Goal: Find specific page/section: Find specific page/section

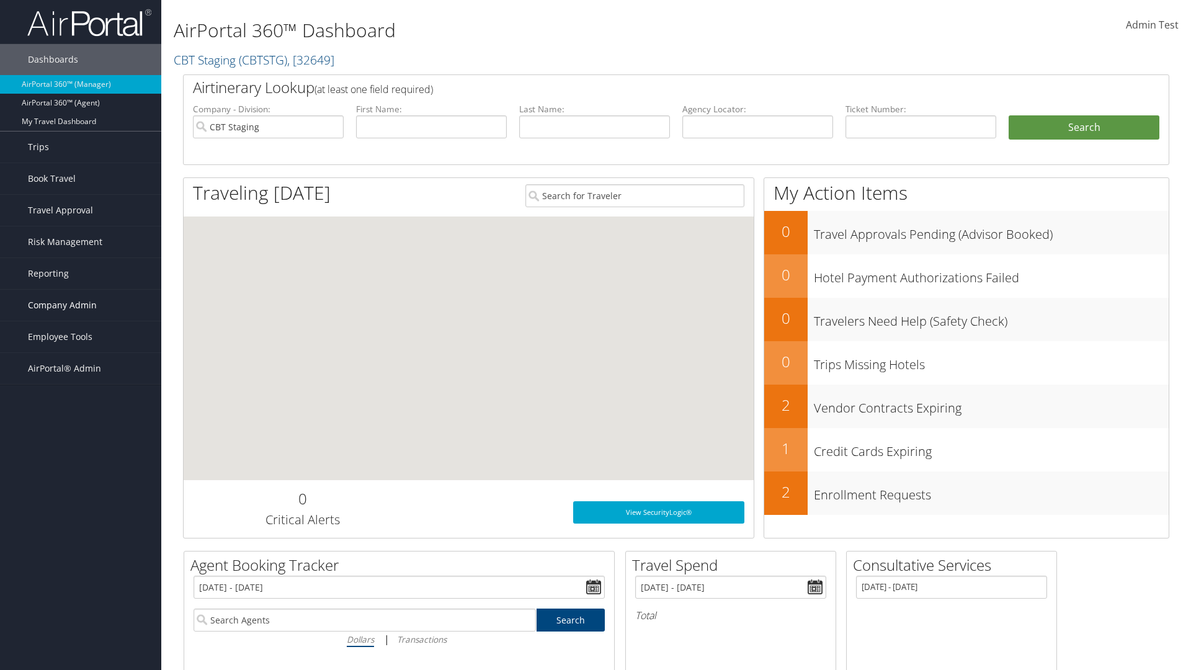
click at [81, 305] on span "Company Admin" at bounding box center [62, 305] width 69 height 31
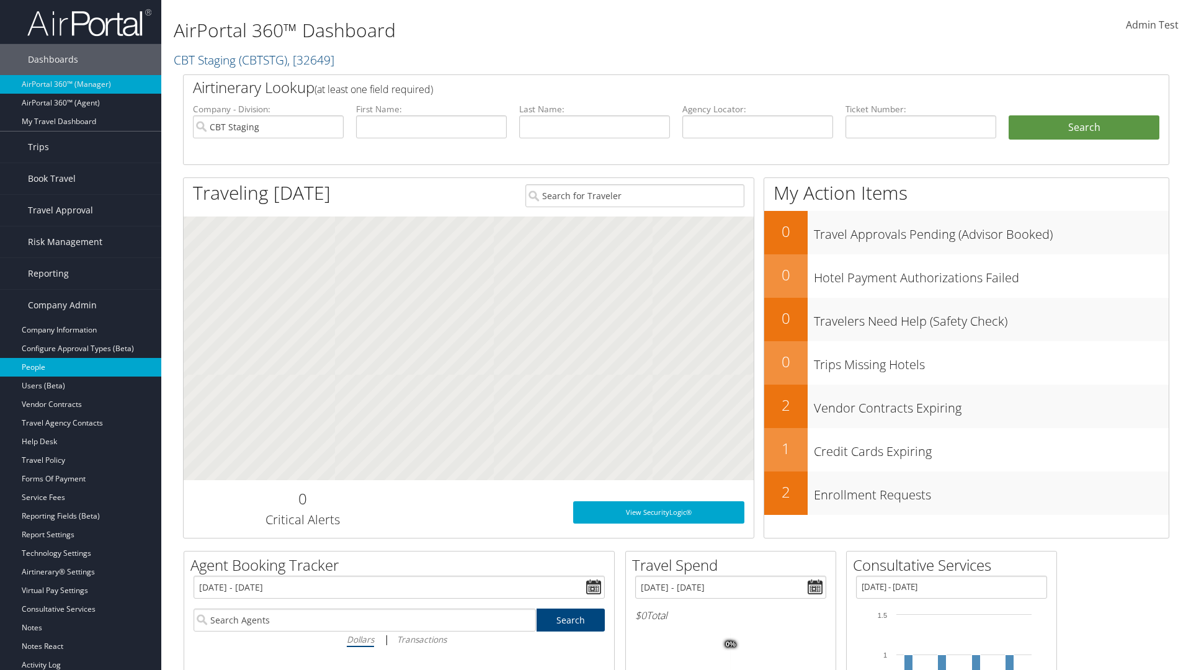
click at [81, 367] on link "People" at bounding box center [80, 367] width 161 height 19
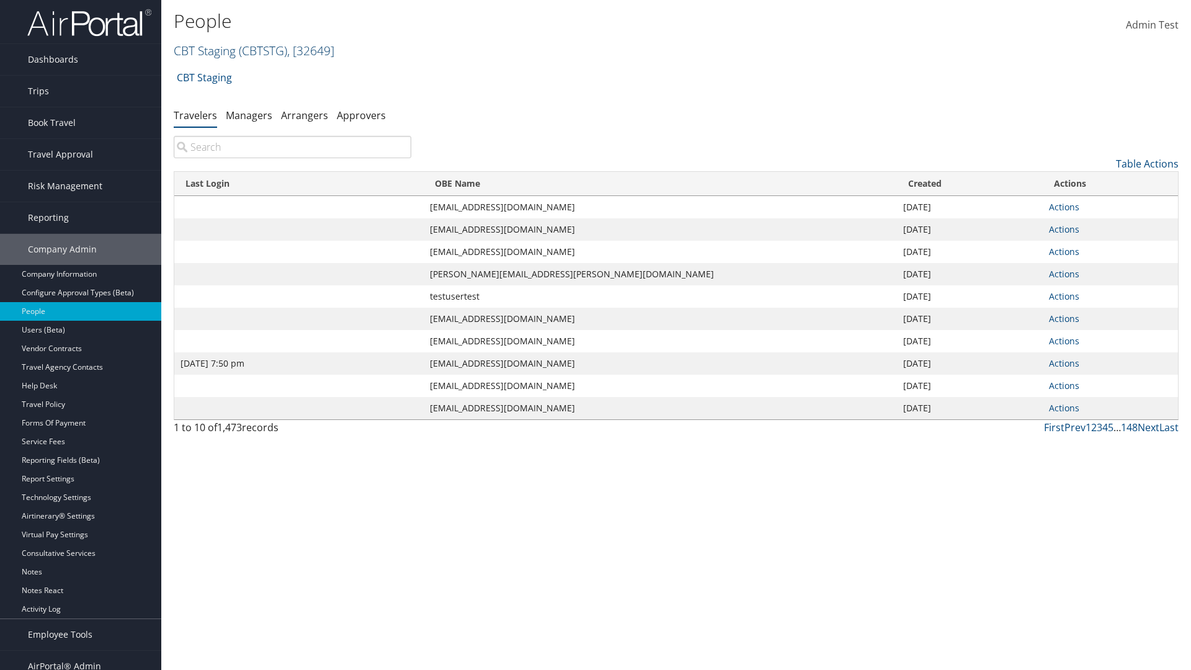
click at [205, 50] on link "CBT Staging ( CBTSTG ) , [ 32649 ]" at bounding box center [254, 50] width 161 height 17
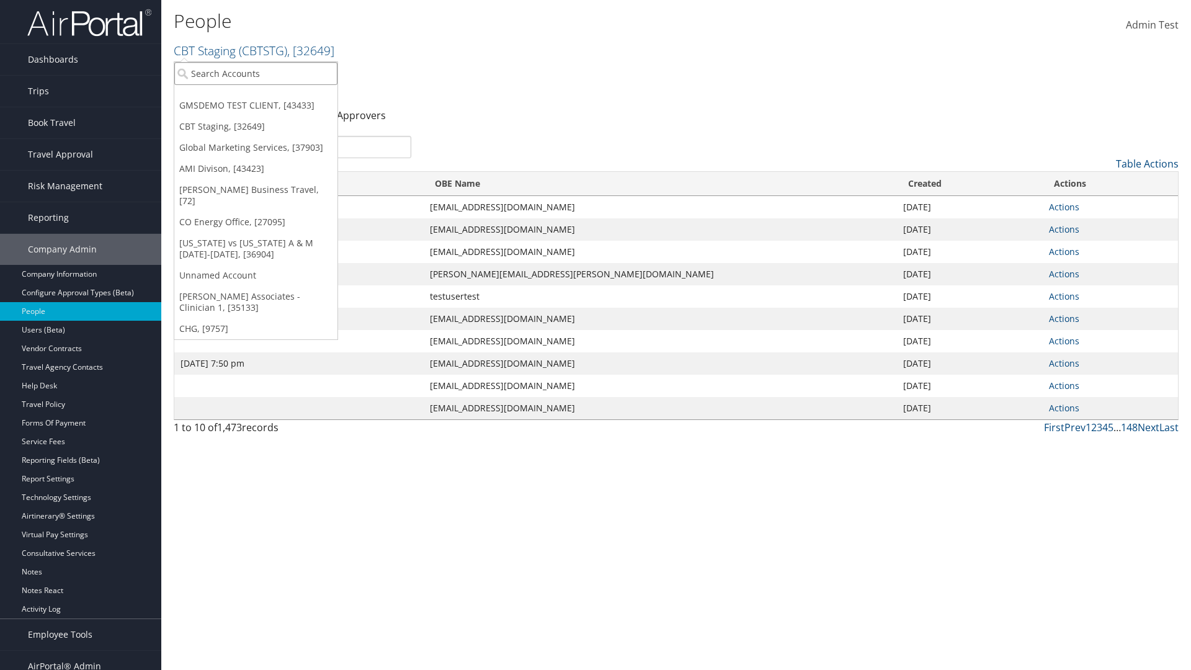
click at [255, 73] on input "search" at bounding box center [255, 73] width 163 height 23
type input "Global Marketing Services"
click at [267, 96] on div "Global Marketing Services (301946), [37903]" at bounding box center [267, 96] width 200 height 11
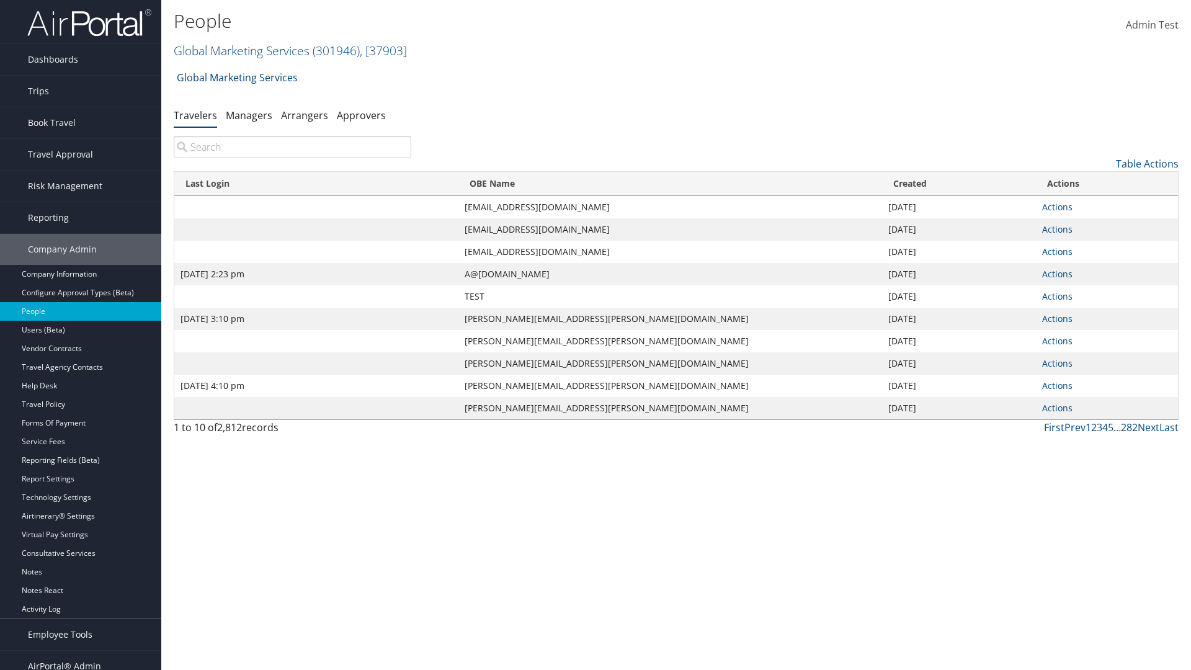
click at [292, 147] on input "search" at bounding box center [292, 147] width 237 height 22
type input "Sep 17, 2020 2:23 pm"
